Goal: Navigation & Orientation: Find specific page/section

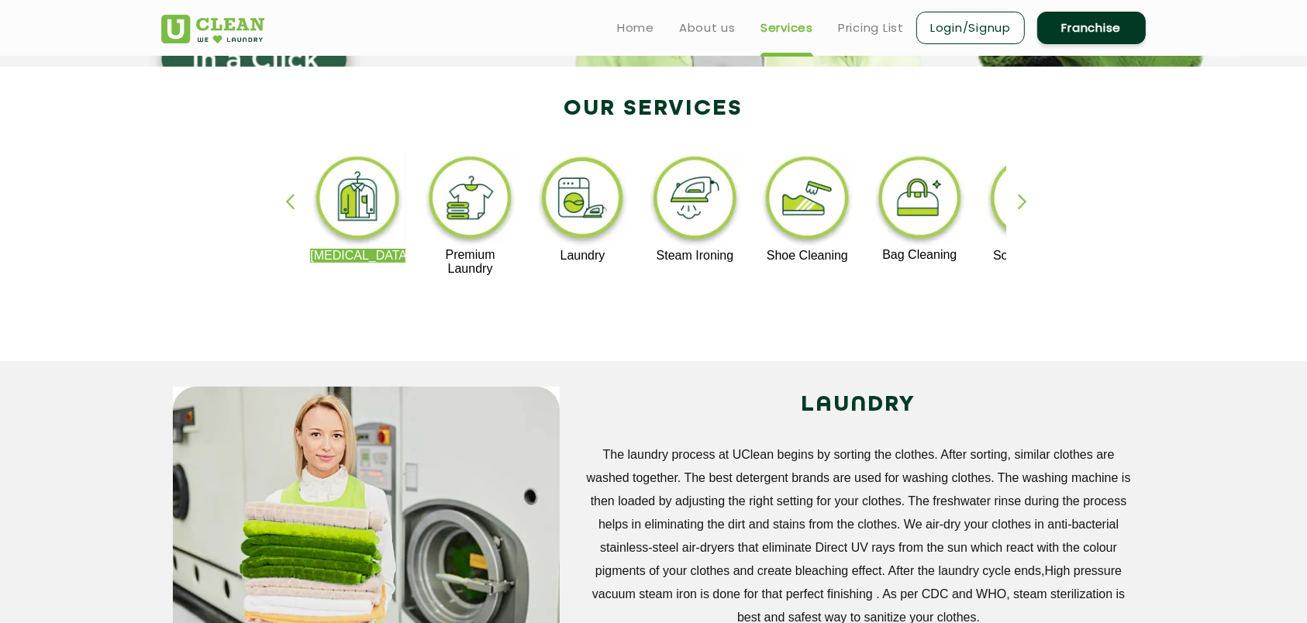
scroll to position [288, 0]
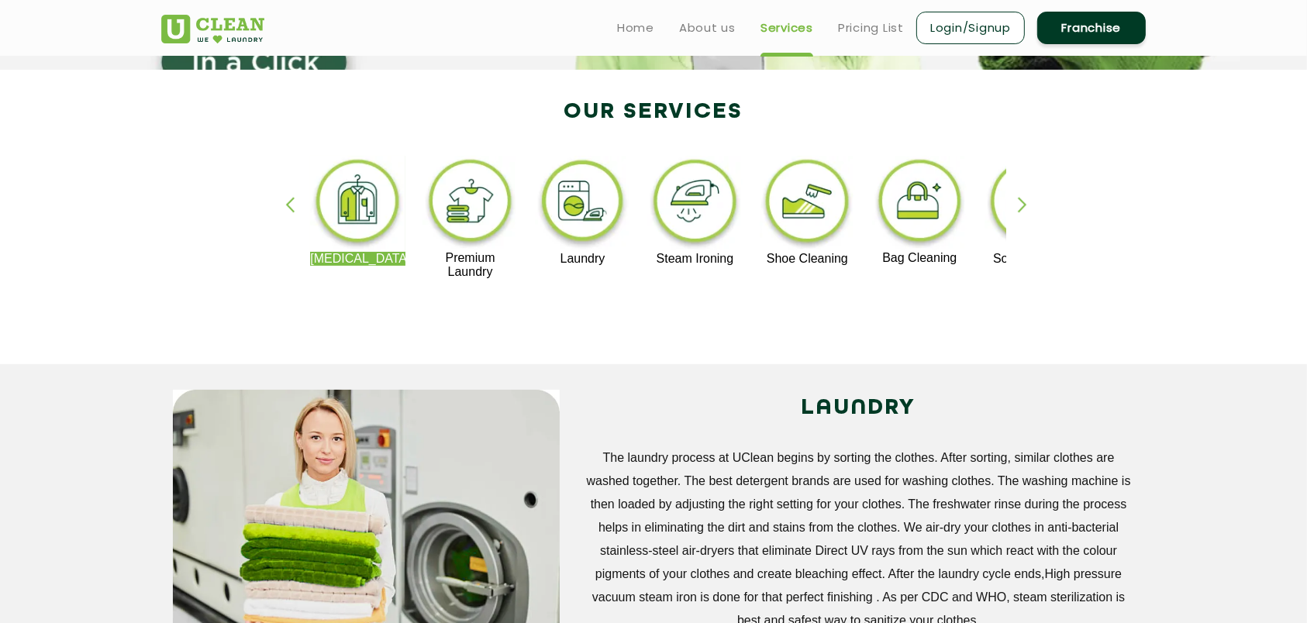
click at [357, 195] on img at bounding box center [357, 204] width 95 height 96
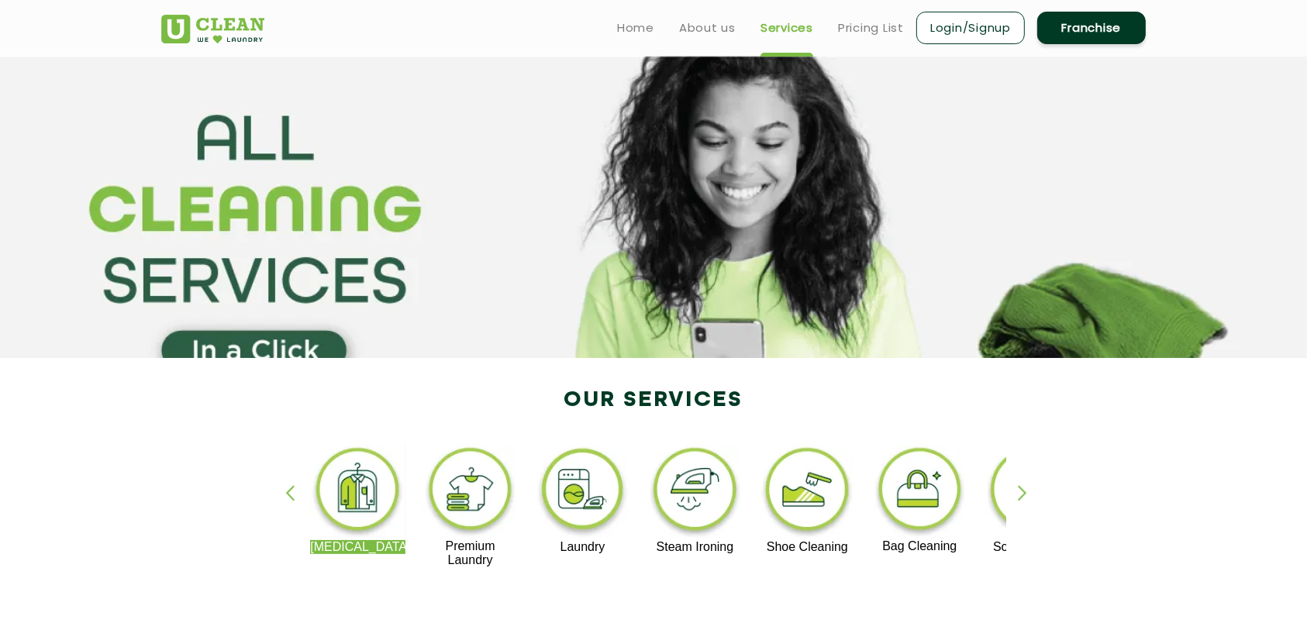
click at [347, 512] on img at bounding box center [357, 492] width 95 height 96
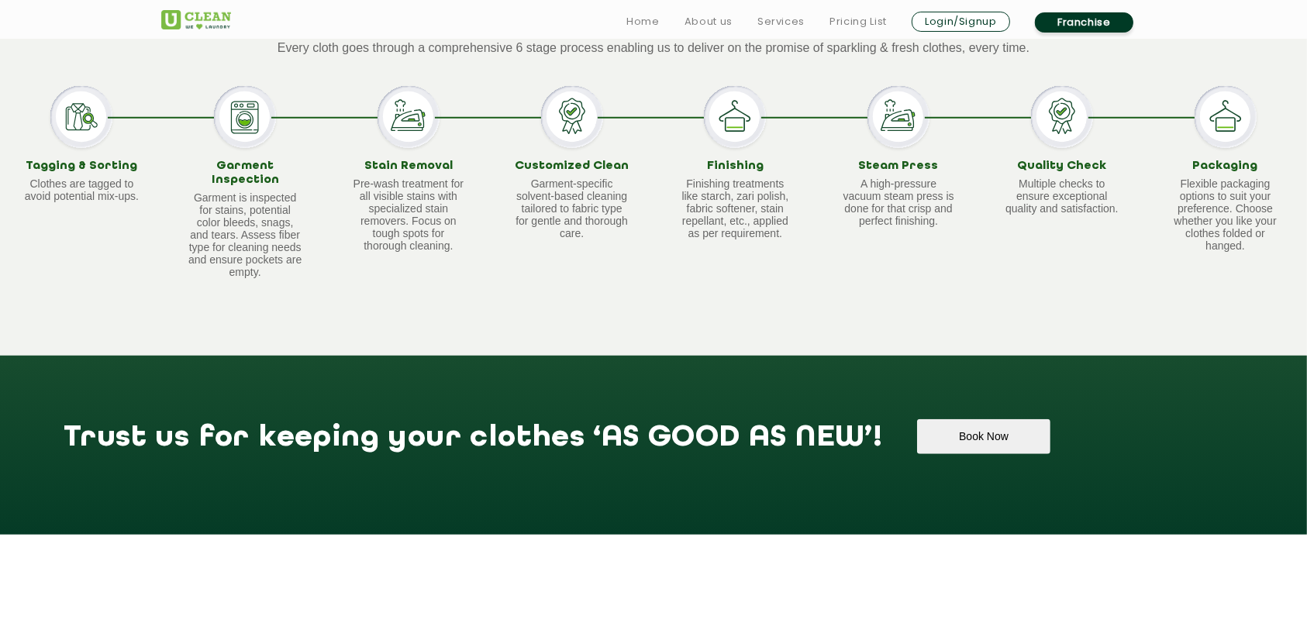
scroll to position [1219, 0]
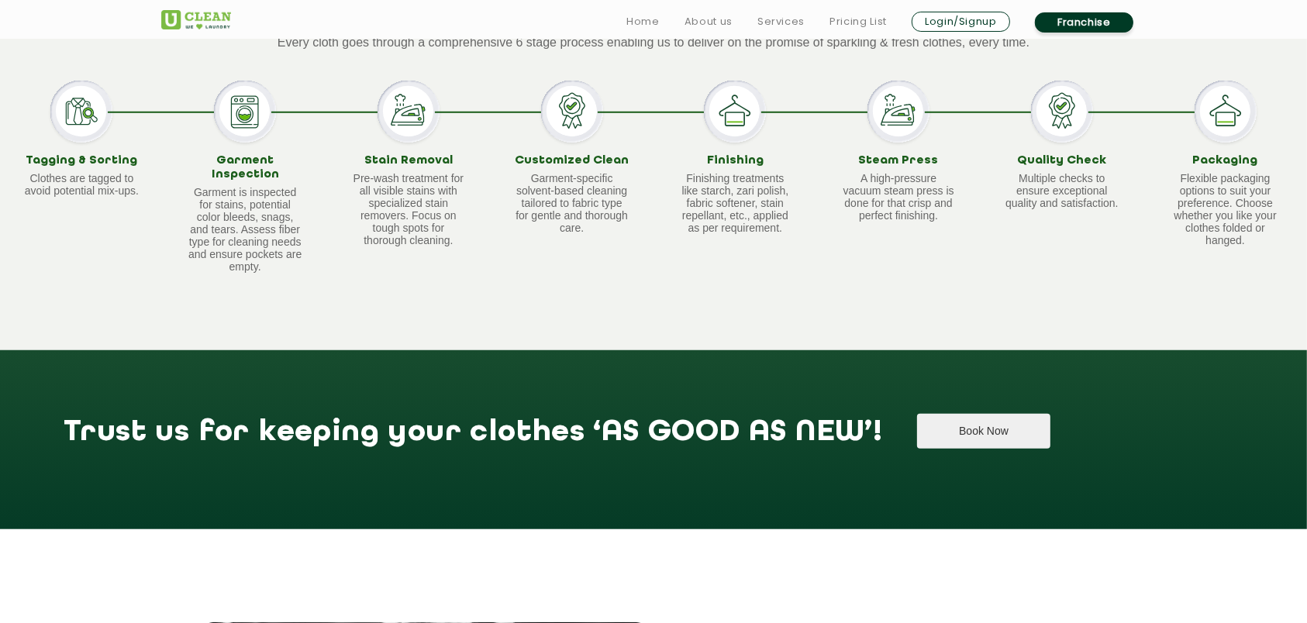
click at [917, 419] on button "Book Now" at bounding box center [983, 431] width 133 height 35
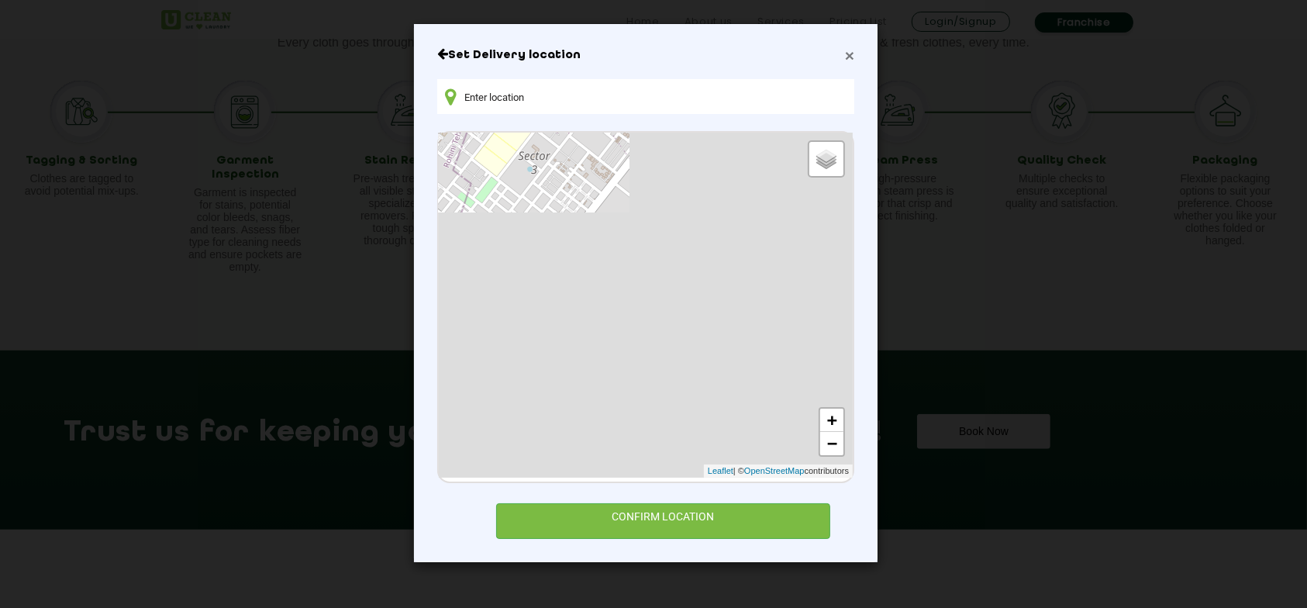
click at [847, 50] on span "×" at bounding box center [849, 56] width 9 height 18
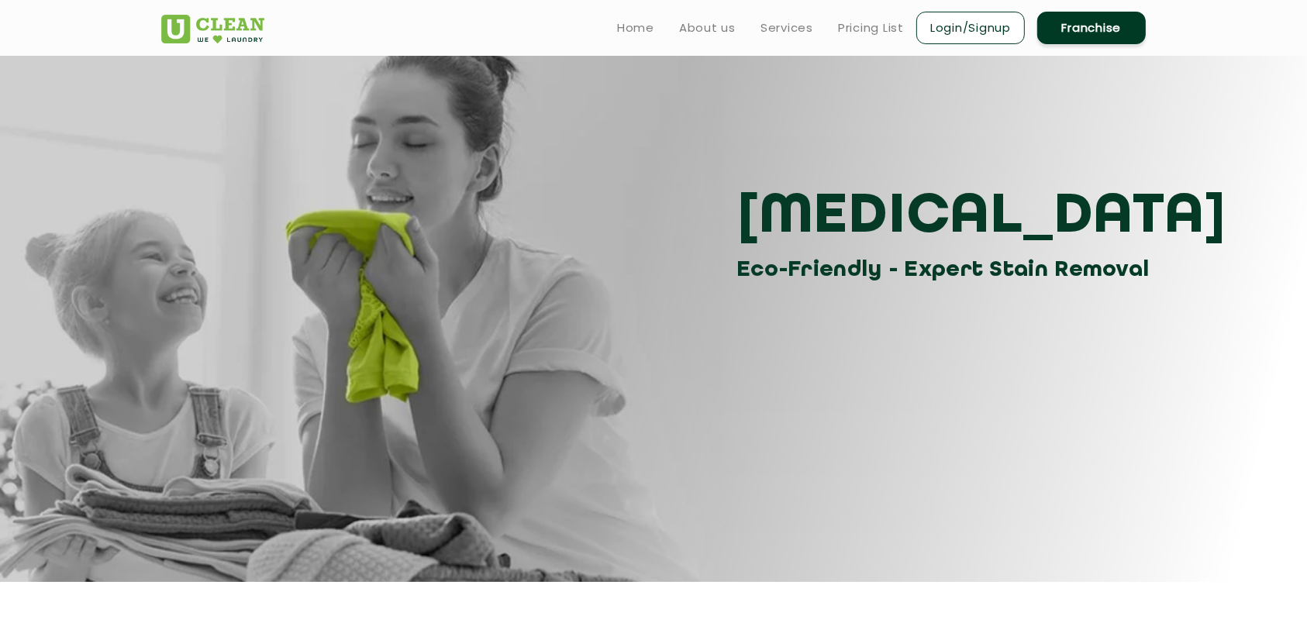
scroll to position [0, 0]
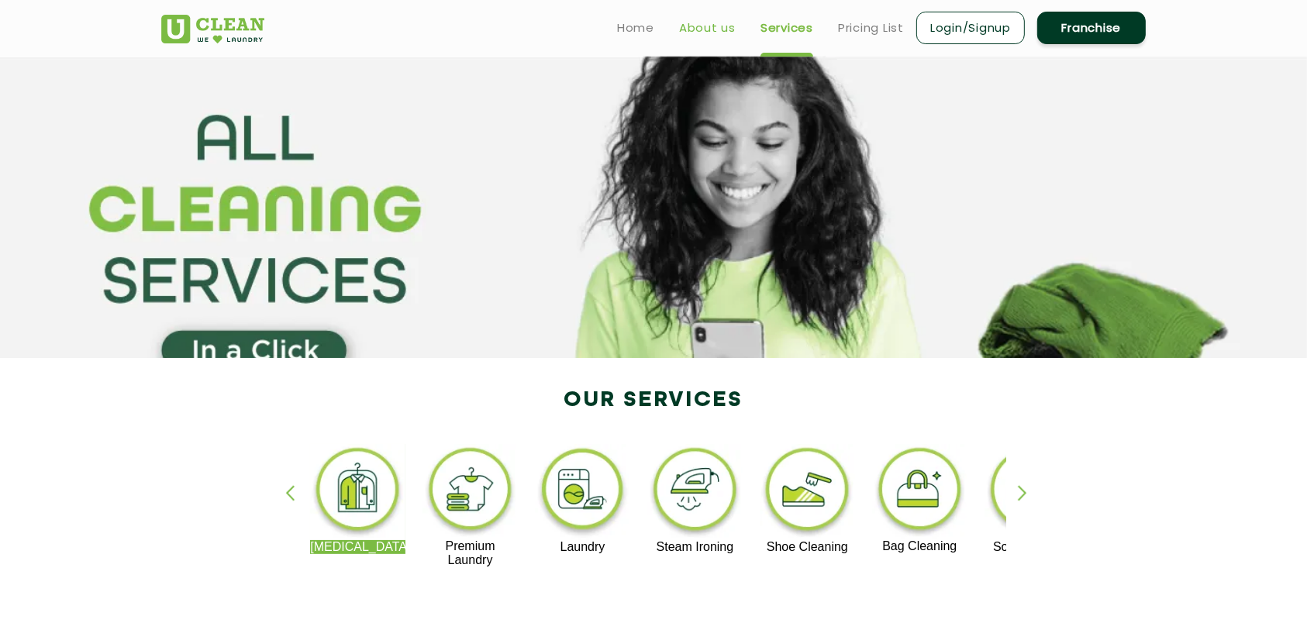
click at [699, 29] on link "About us" at bounding box center [707, 28] width 57 height 19
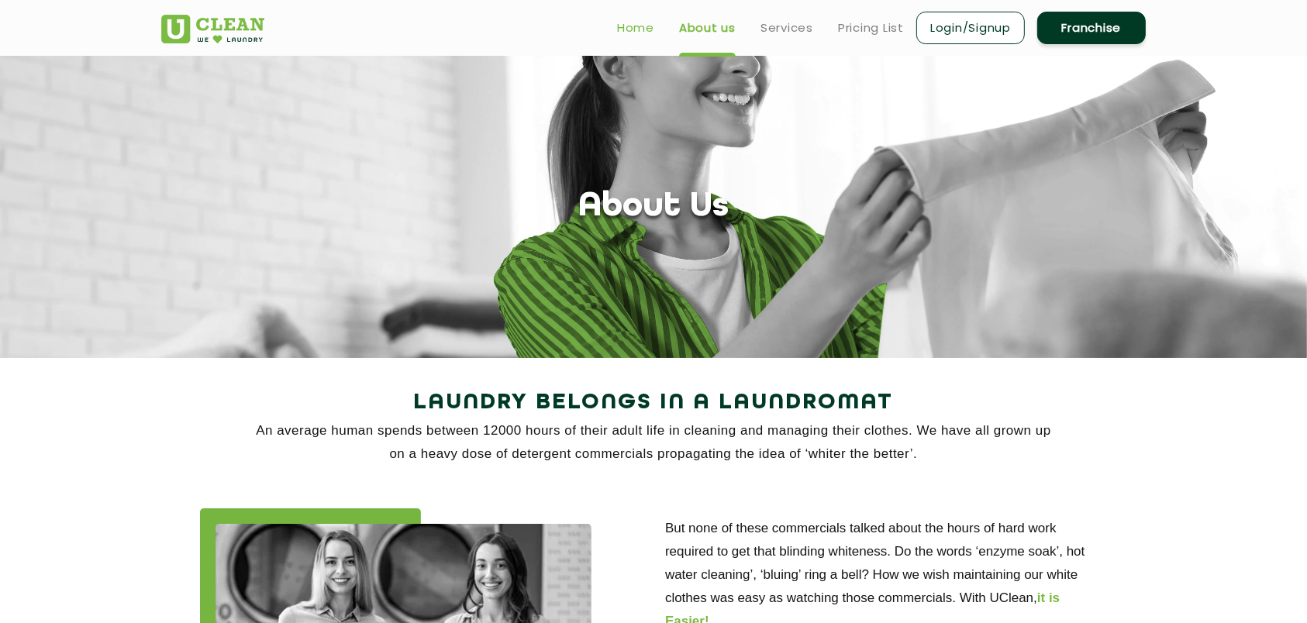
click at [623, 36] on link "Home" at bounding box center [635, 28] width 37 height 19
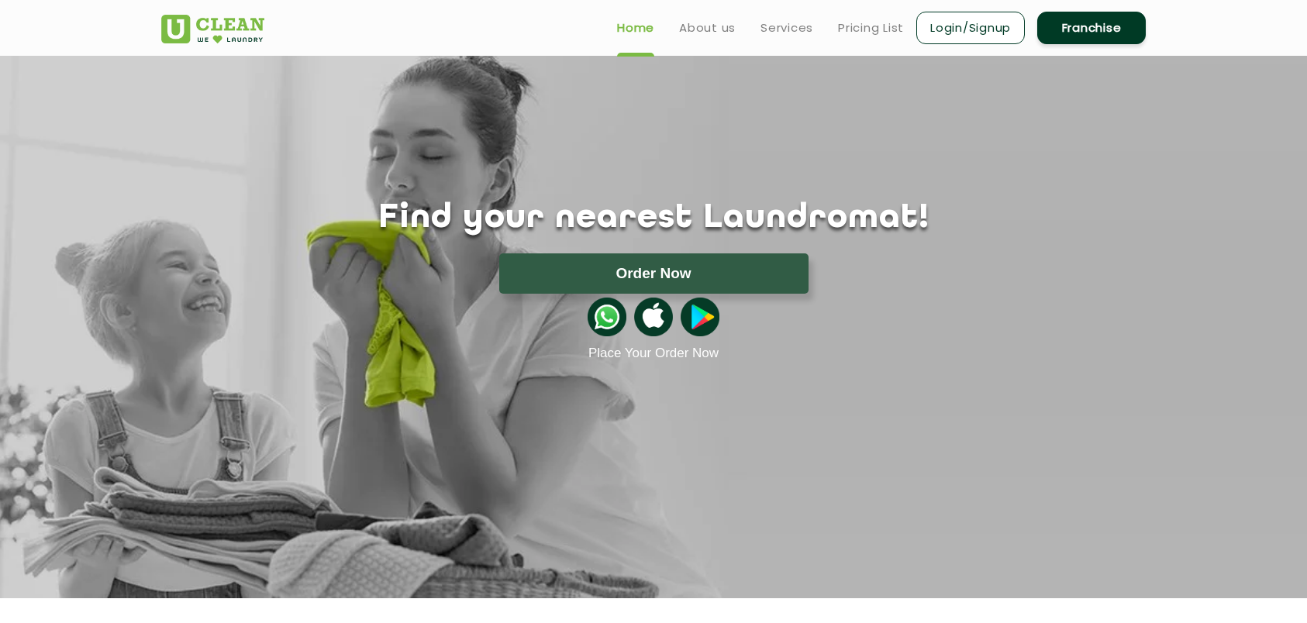
click at [779, 30] on link "Services" at bounding box center [787, 28] width 53 height 19
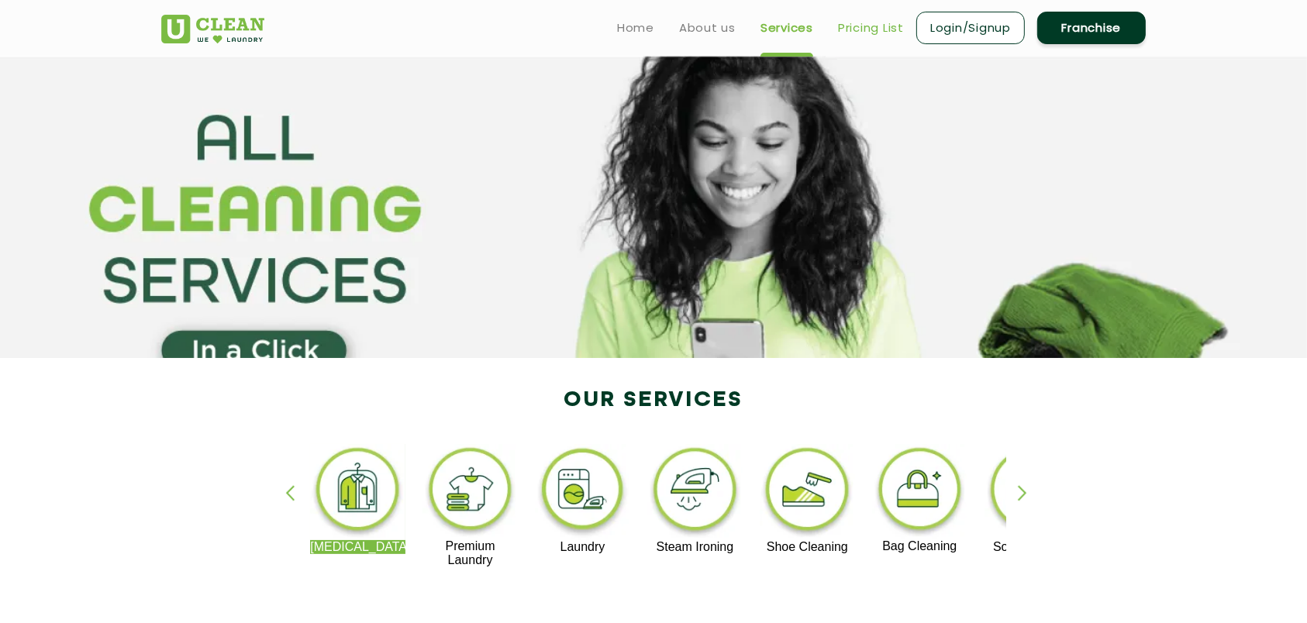
click at [865, 19] on link "Pricing List" at bounding box center [871, 28] width 66 height 19
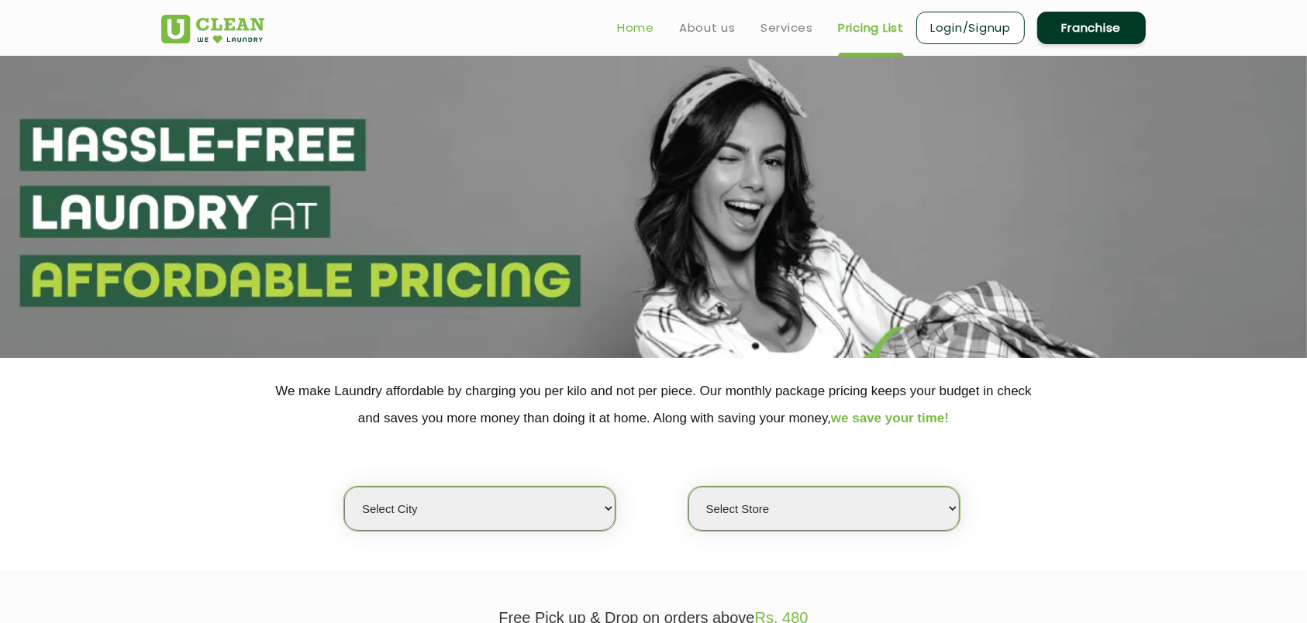
click at [632, 28] on link "Home" at bounding box center [635, 28] width 37 height 19
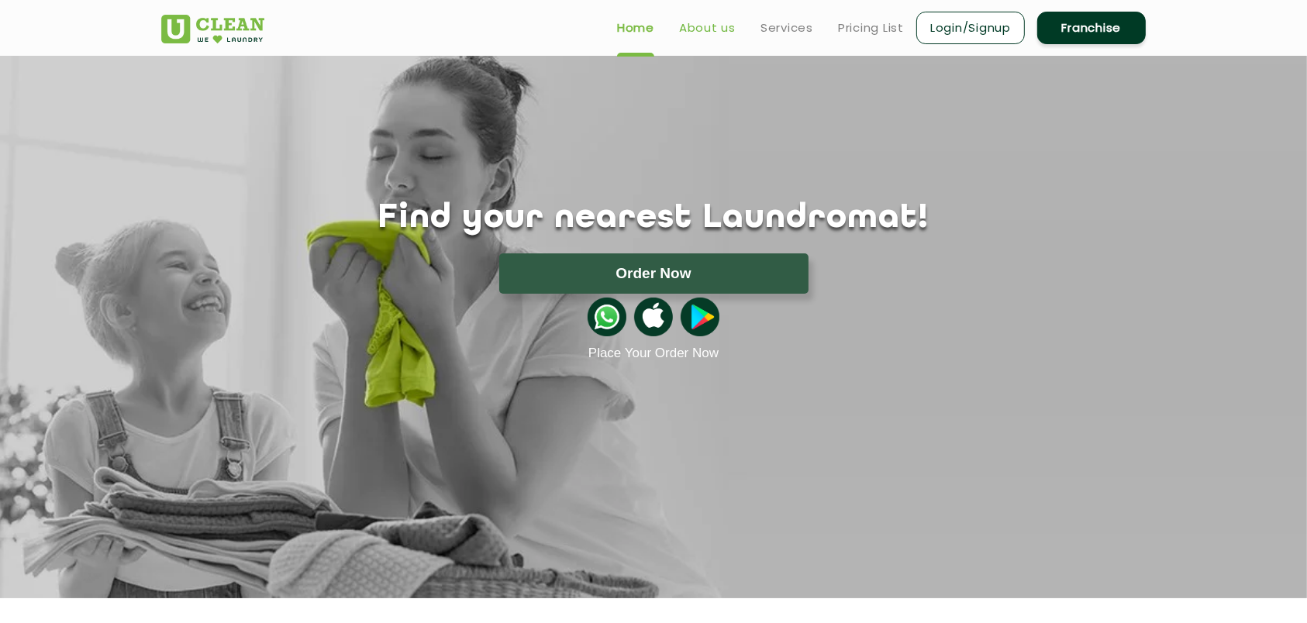
click at [714, 27] on link "About us" at bounding box center [707, 28] width 57 height 19
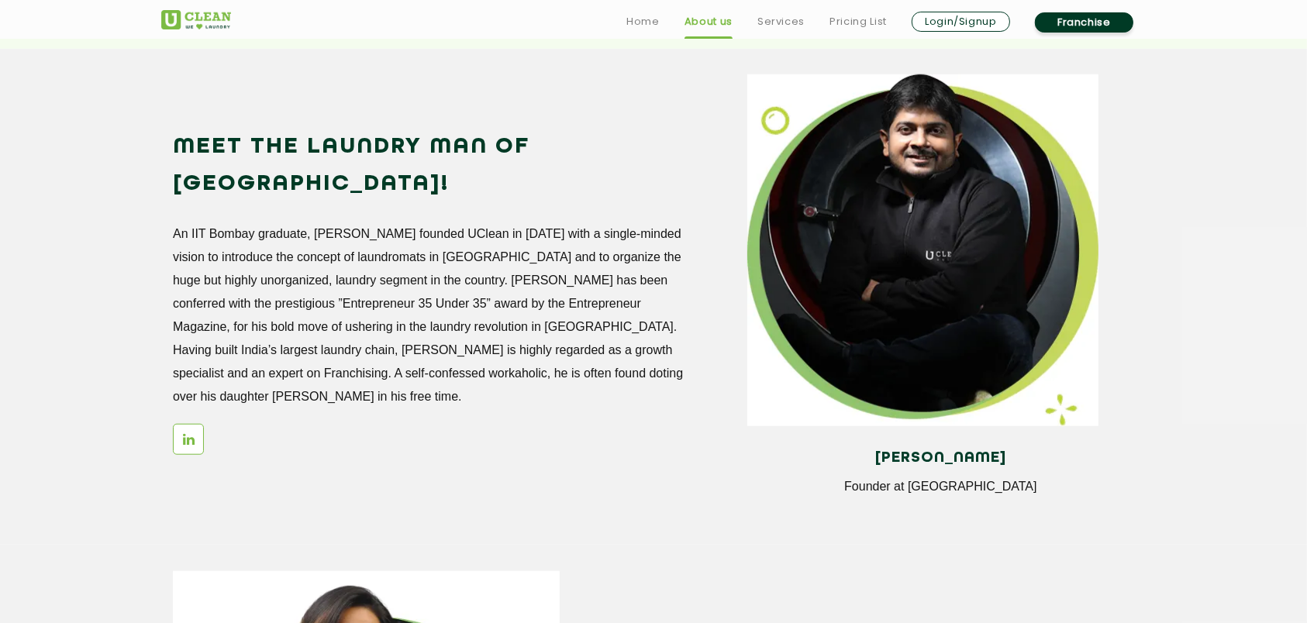
scroll to position [1350, 0]
